Goal: Information Seeking & Learning: Understand process/instructions

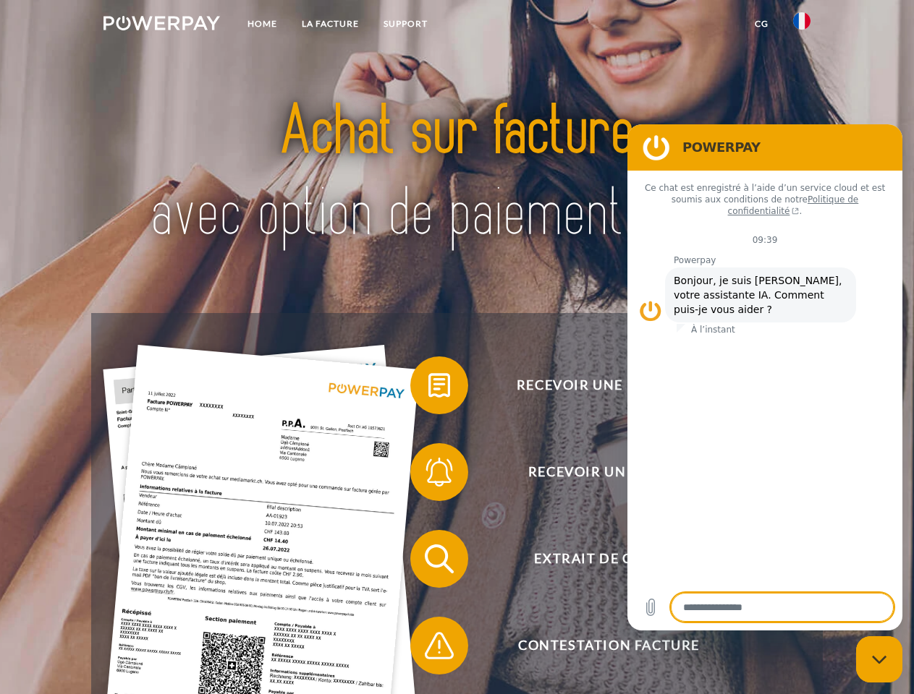
click at [161, 25] on img at bounding box center [161, 23] width 116 height 14
click at [802, 25] on img at bounding box center [801, 20] width 17 height 17
click at [761, 24] on link "CG" at bounding box center [761, 24] width 38 height 26
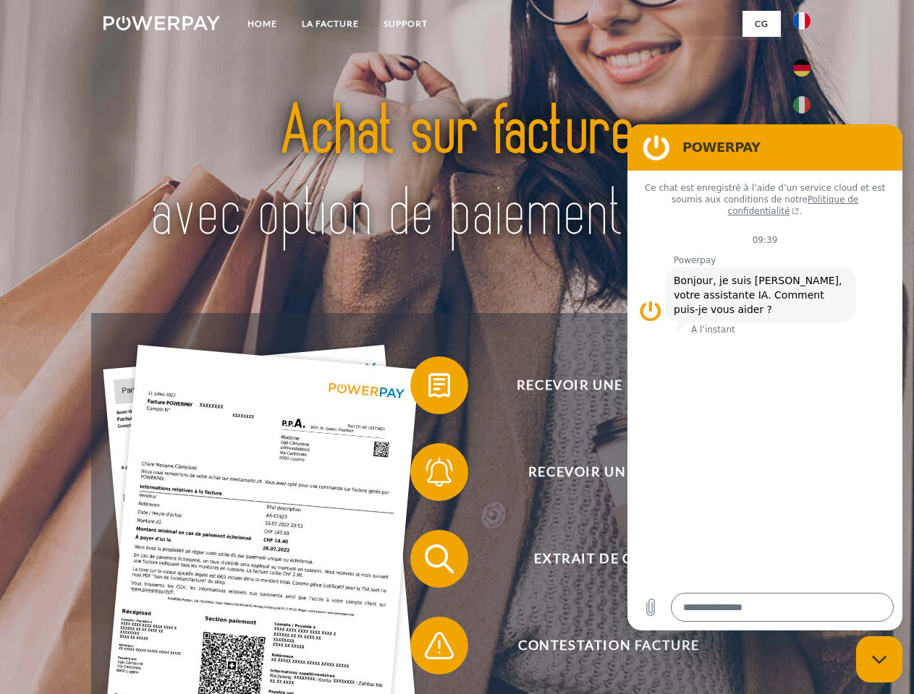
click at [428, 388] on span at bounding box center [417, 385] width 72 height 72
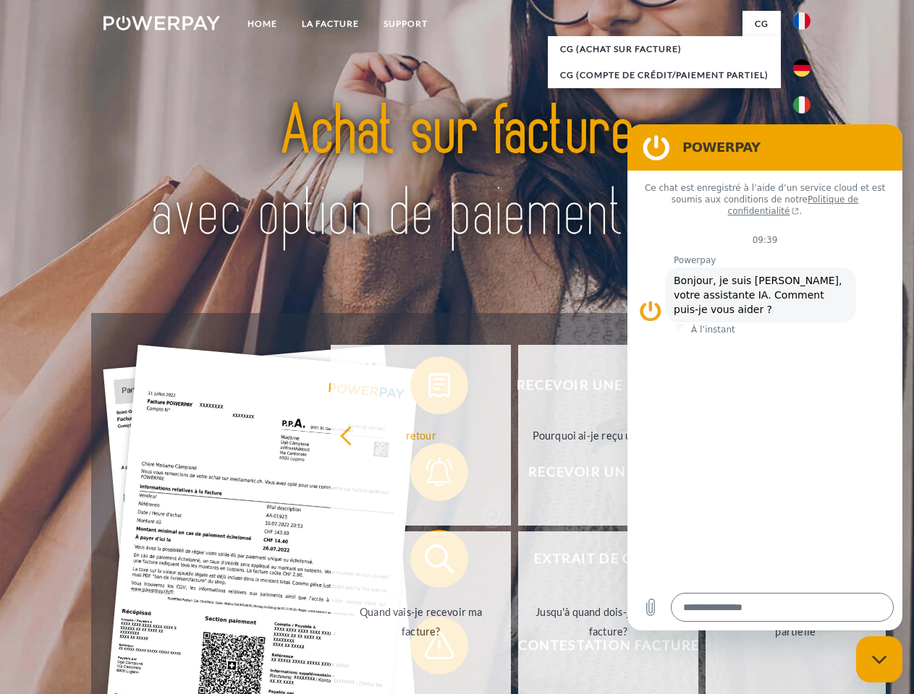
click at [428, 562] on link "Quand vais-je recevoir ma facture?" at bounding box center [421, 622] width 180 height 181
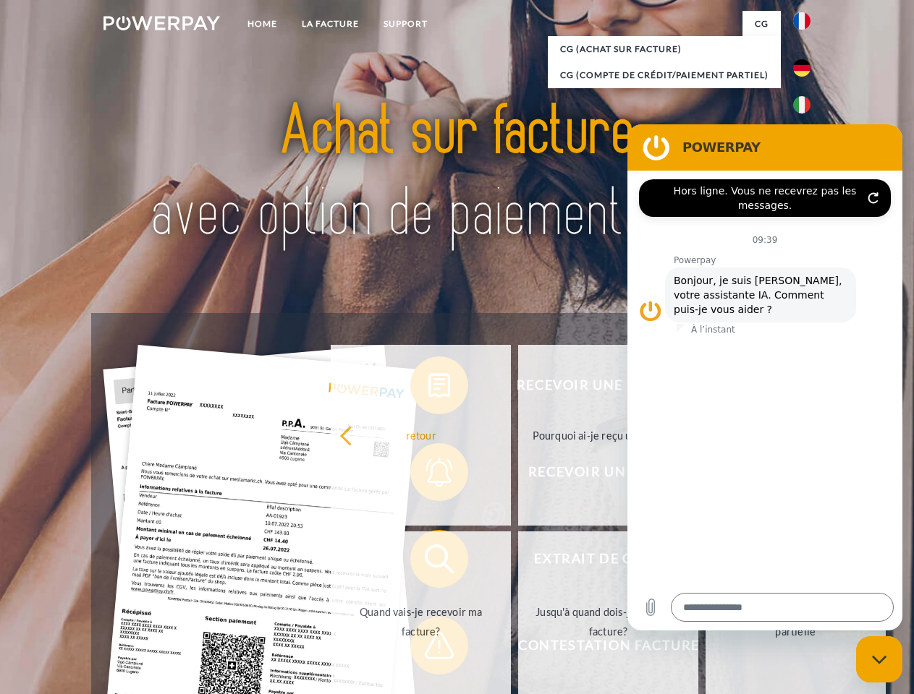
click at [428, 649] on span at bounding box center [417, 646] width 72 height 72
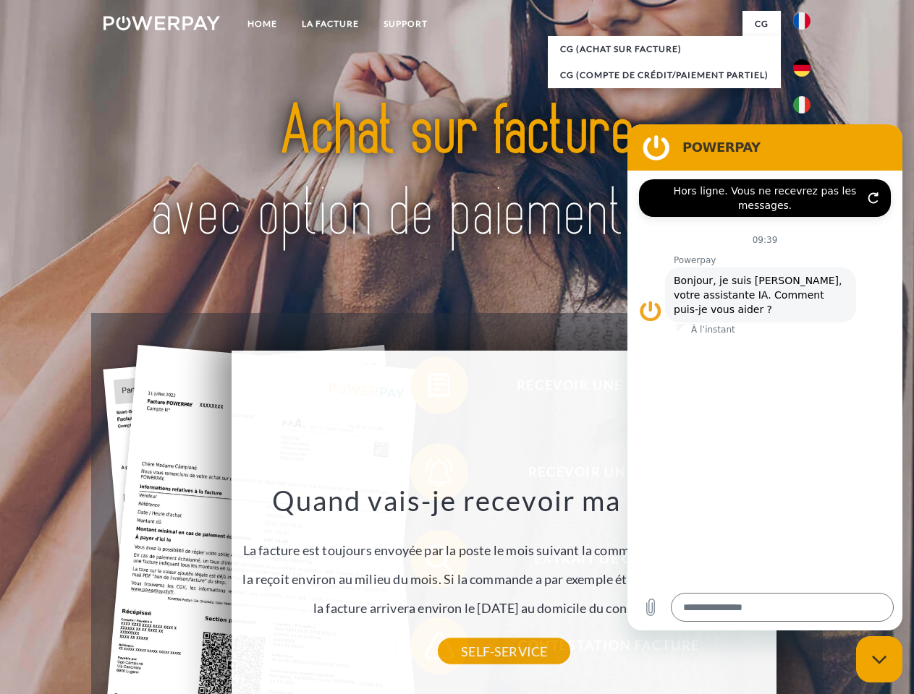
click at [879, 660] on icon "Fermer la fenêtre de messagerie" at bounding box center [879, 659] width 15 height 9
type textarea "*"
